Goal: Task Accomplishment & Management: Use online tool/utility

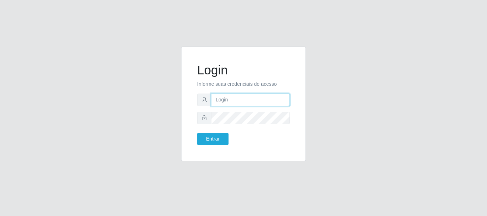
click at [252, 98] on input "text" at bounding box center [250, 100] width 79 height 12
drag, startPoint x: 243, startPoint y: 98, endPoint x: 272, endPoint y: 104, distance: 29.6
click at [272, 104] on input "ian@galiottoAa123456" at bounding box center [250, 100] width 79 height 12
type input "[PERSON_NAME]@[PERSON_NAME]"
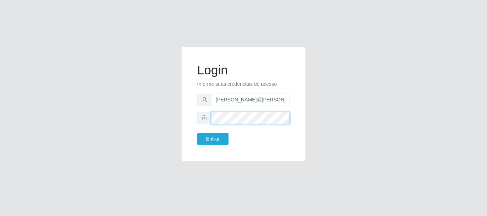
click at [197, 133] on button "Entrar" at bounding box center [212, 139] width 31 height 12
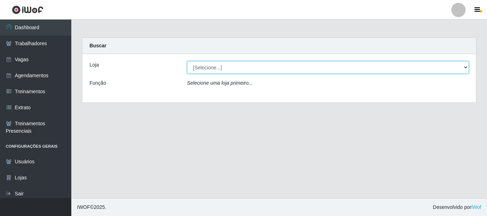
click at [242, 66] on select "[Selecione...] [GEOGRAPHIC_DATA]" at bounding box center [328, 67] width 282 height 12
select select "279"
click at [187, 61] on select "[Selecione...] [GEOGRAPHIC_DATA]" at bounding box center [328, 67] width 282 height 12
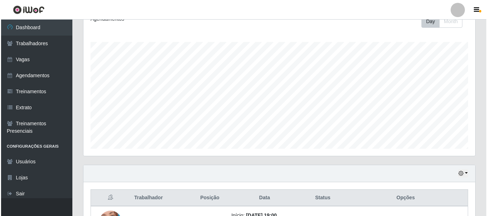
scroll to position [162, 0]
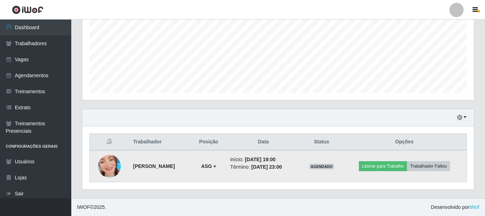
click at [108, 169] on img at bounding box center [109, 166] width 23 height 41
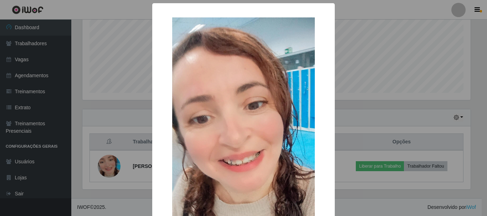
click at [119, 132] on div "× OK Cancel" at bounding box center [243, 108] width 487 height 216
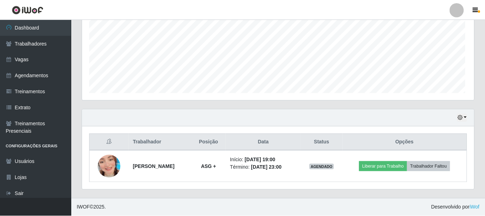
scroll to position [148, 392]
